Goal: Navigation & Orientation: Go to known website

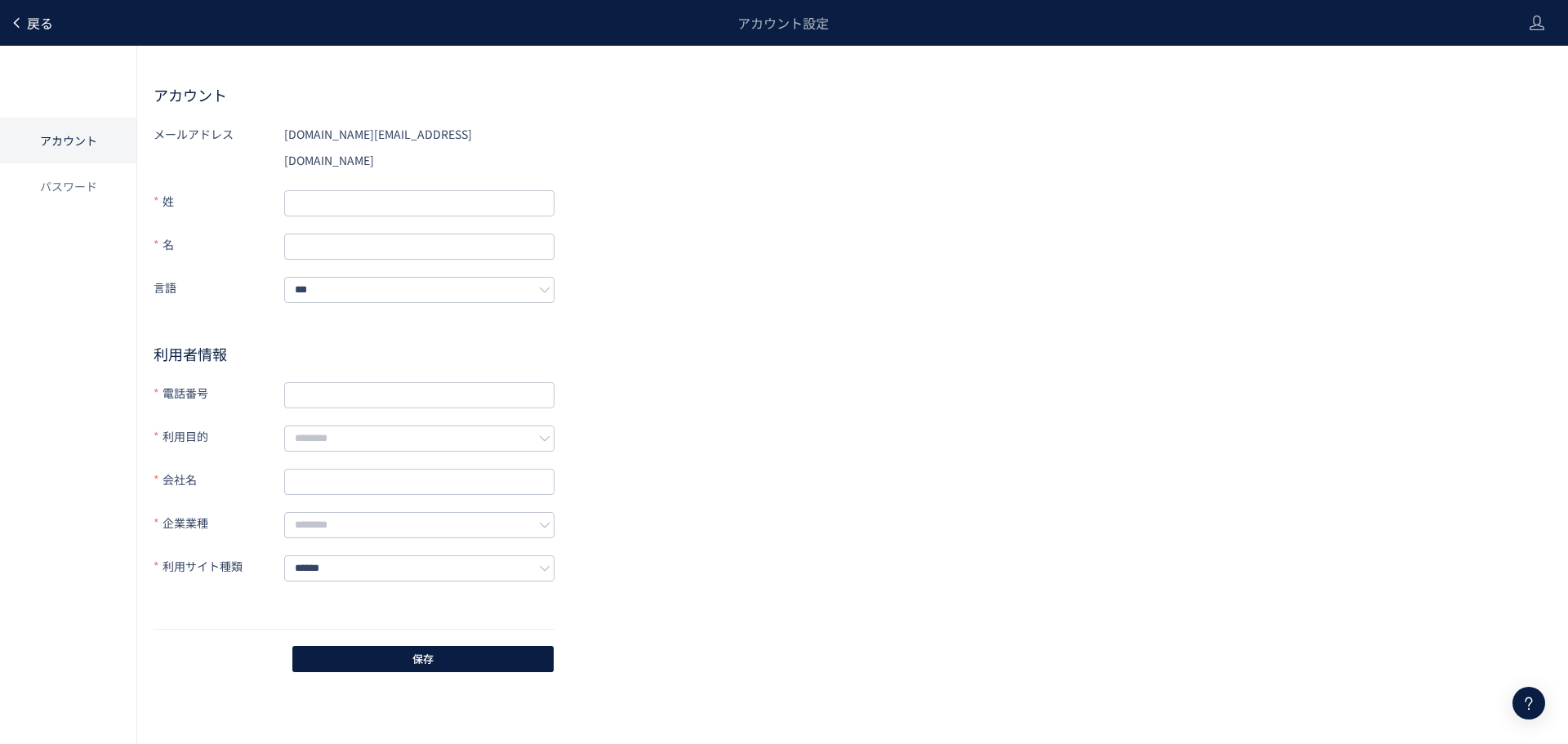
click at [17, 17] on icon at bounding box center [16, 23] width 13 height 13
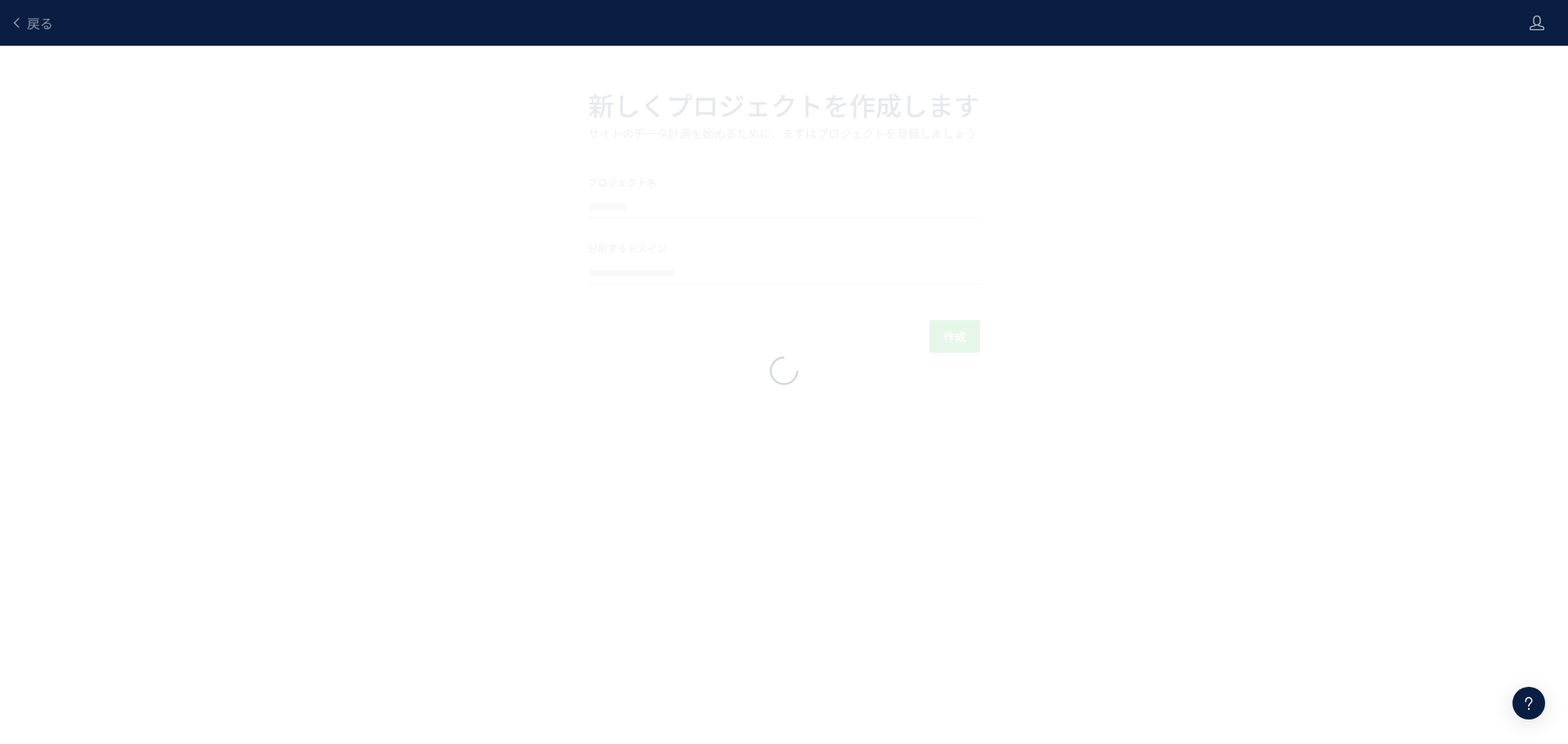
click at [17, 20] on icon at bounding box center [16, 23] width 13 height 13
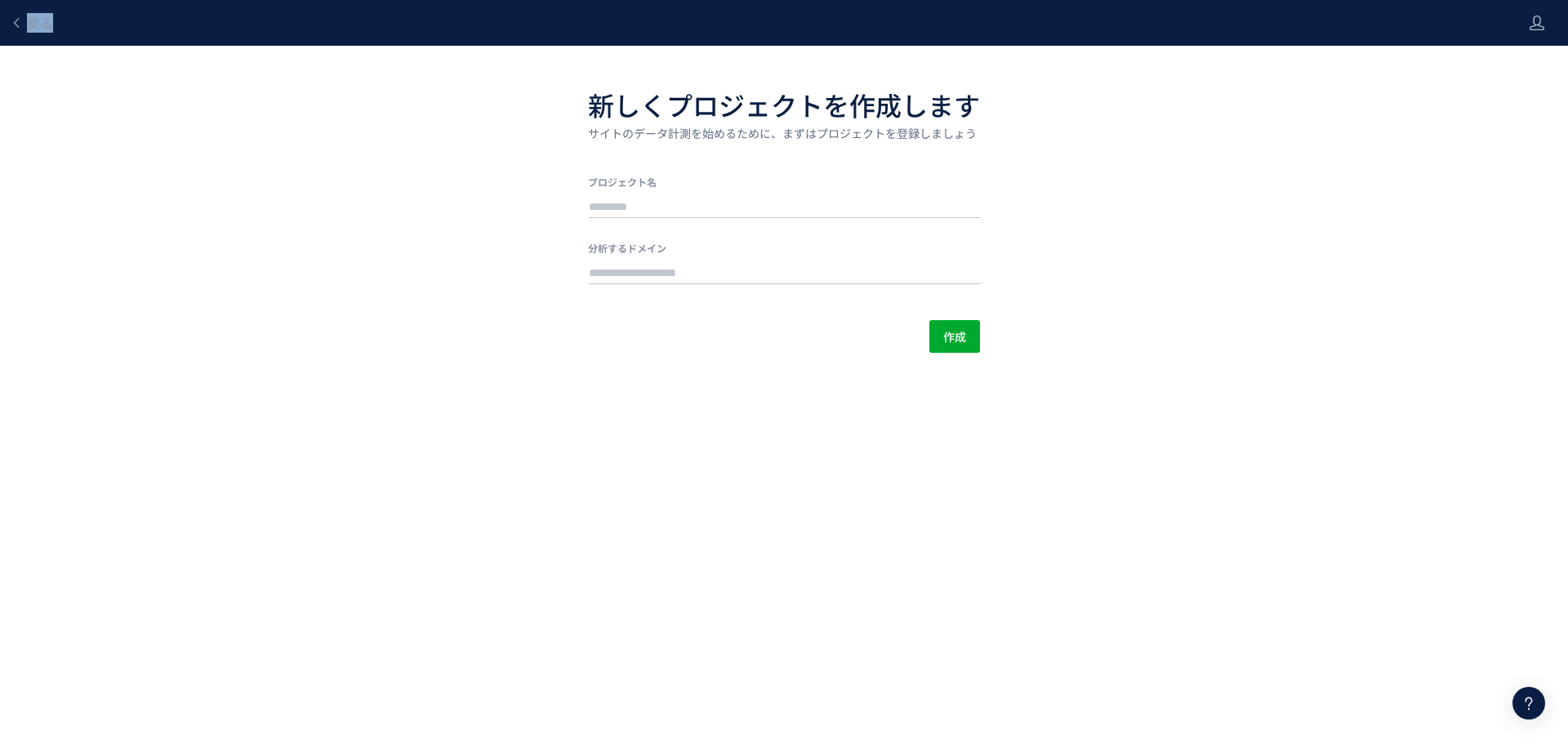
click at [17, 20] on icon at bounding box center [16, 23] width 13 height 13
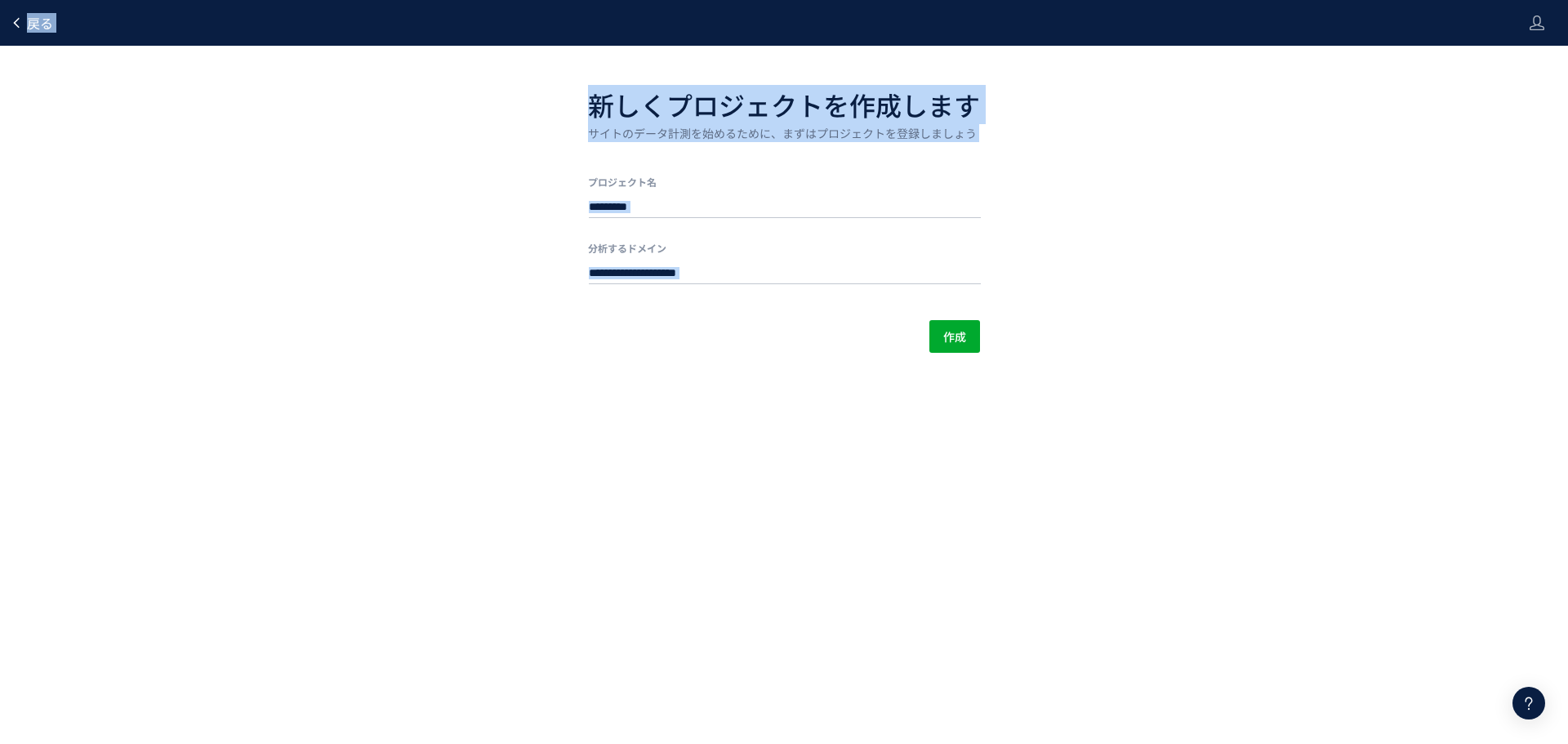
click at [23, 24] on link "戻る" at bounding box center [31, 23] width 43 height 19
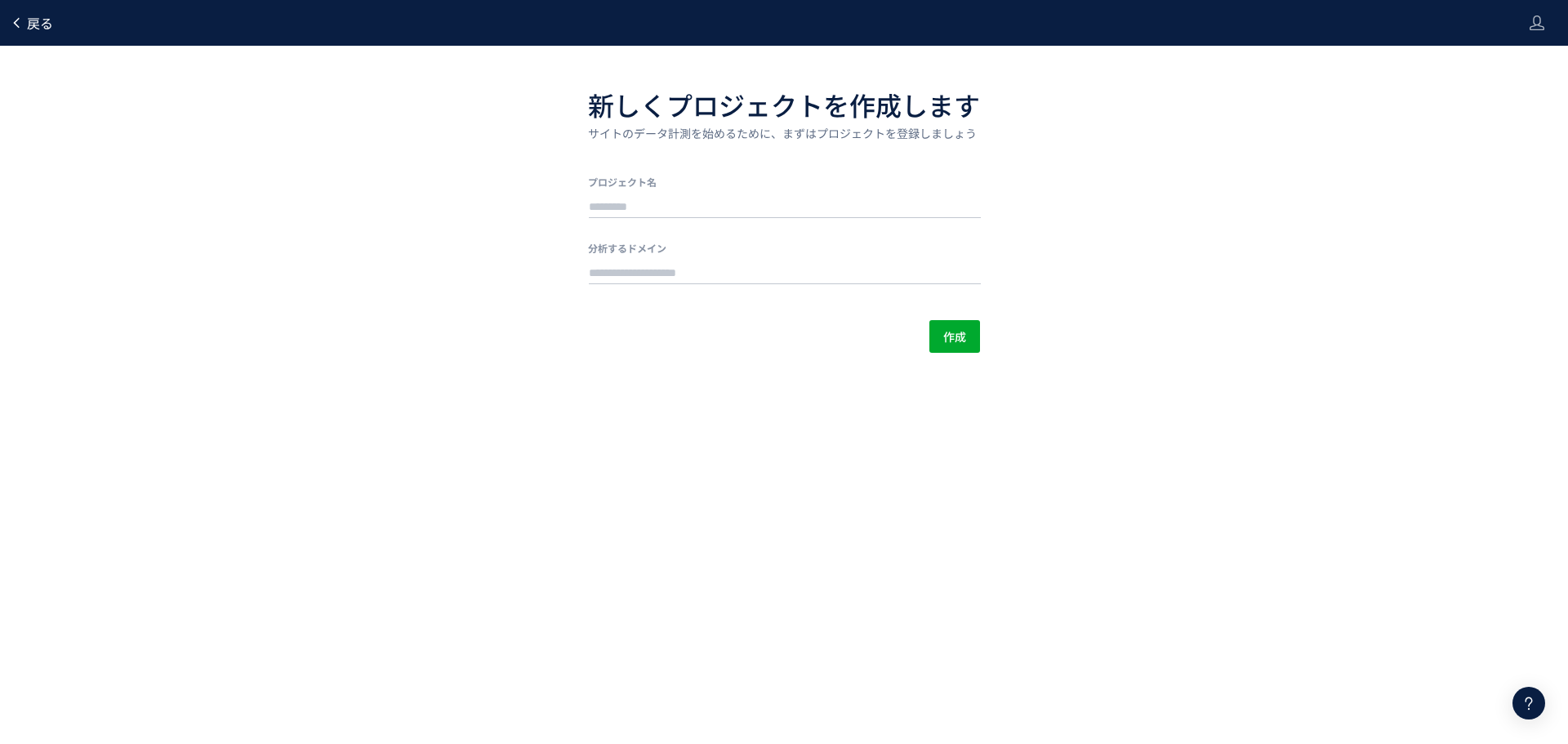
click at [28, 23] on div at bounding box center [784, 372] width 1568 height 744
click at [22, 23] on icon at bounding box center [16, 23] width 13 height 13
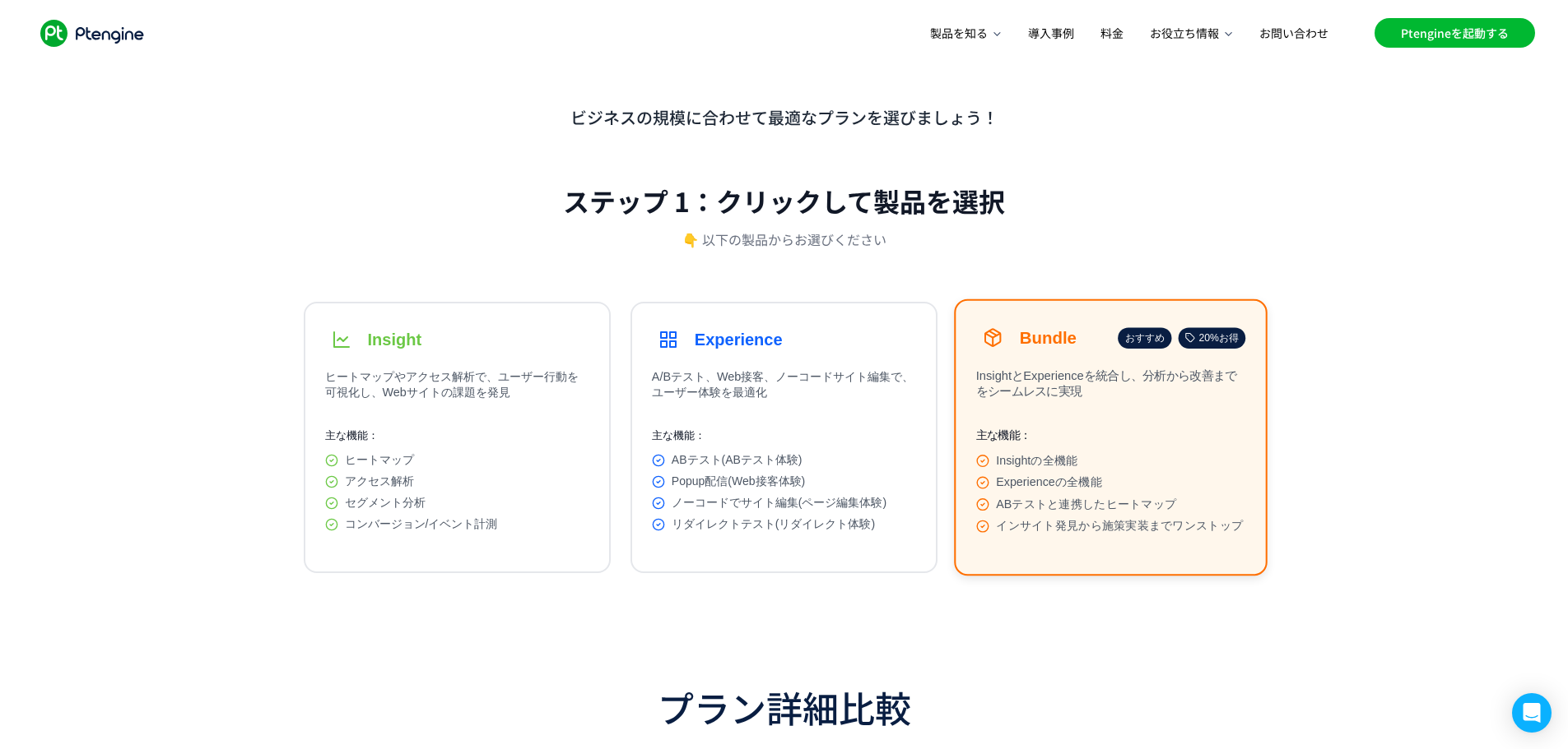
click at [1413, 46] on link "Ptengineを起動する" at bounding box center [1454, 33] width 160 height 30
